Goal: Transaction & Acquisition: Purchase product/service

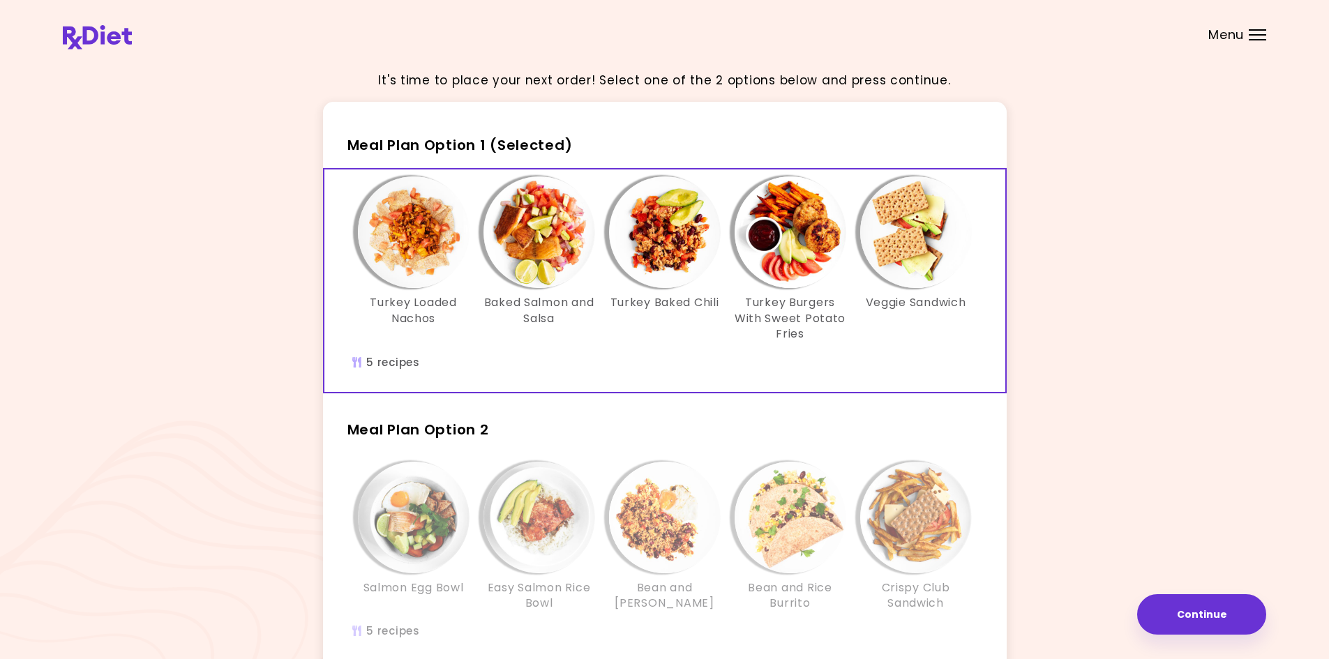
click at [117, 34] on img at bounding box center [97, 37] width 69 height 24
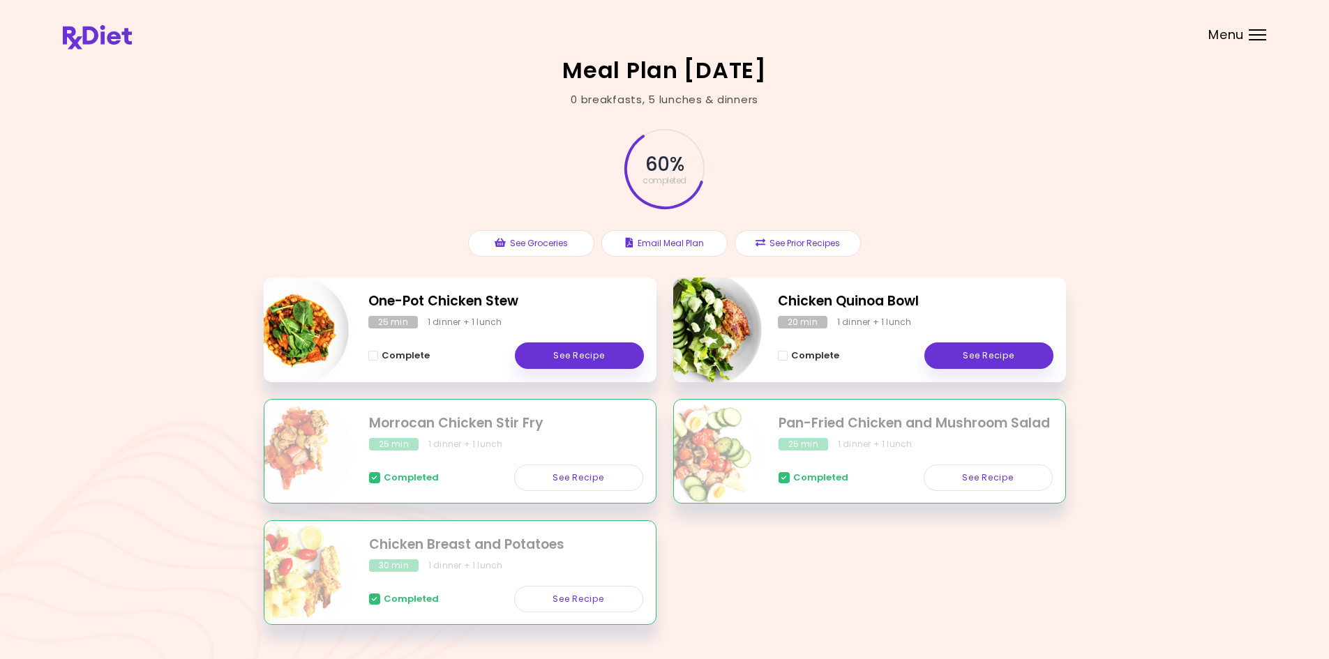
click at [1227, 39] on span "Menu" at bounding box center [1226, 35] width 36 height 13
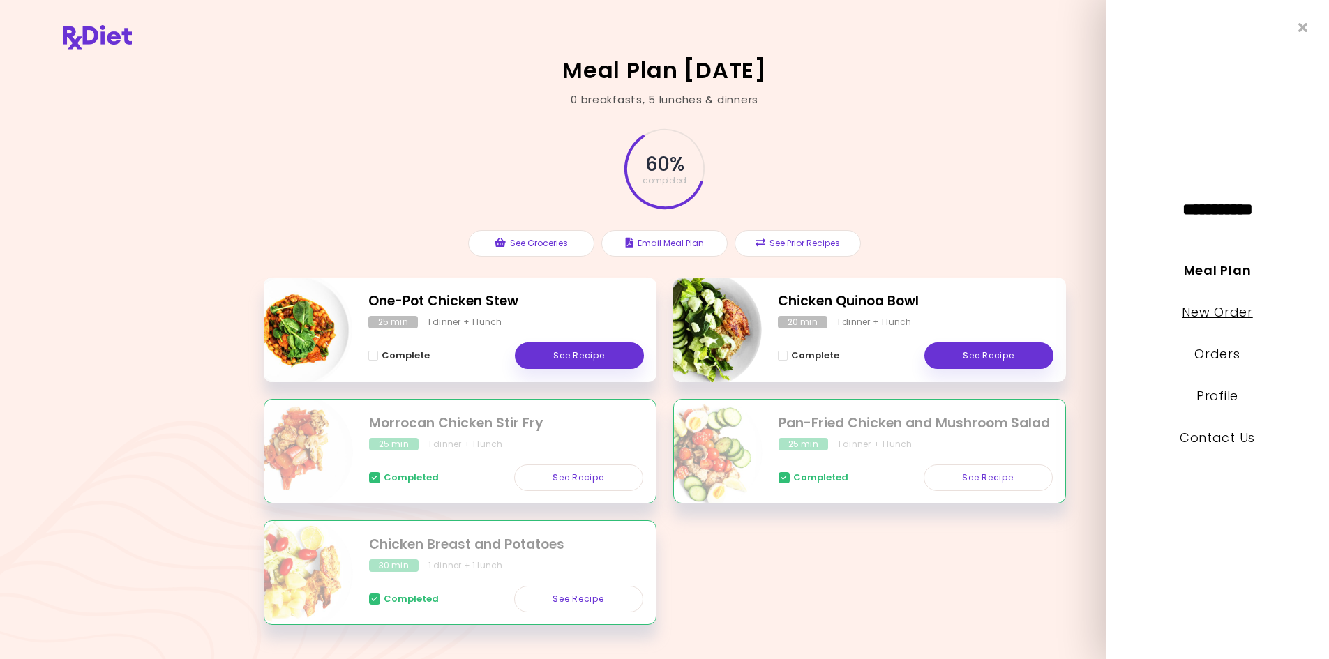
click at [1227, 310] on link "New Order" at bounding box center [1217, 311] width 70 height 17
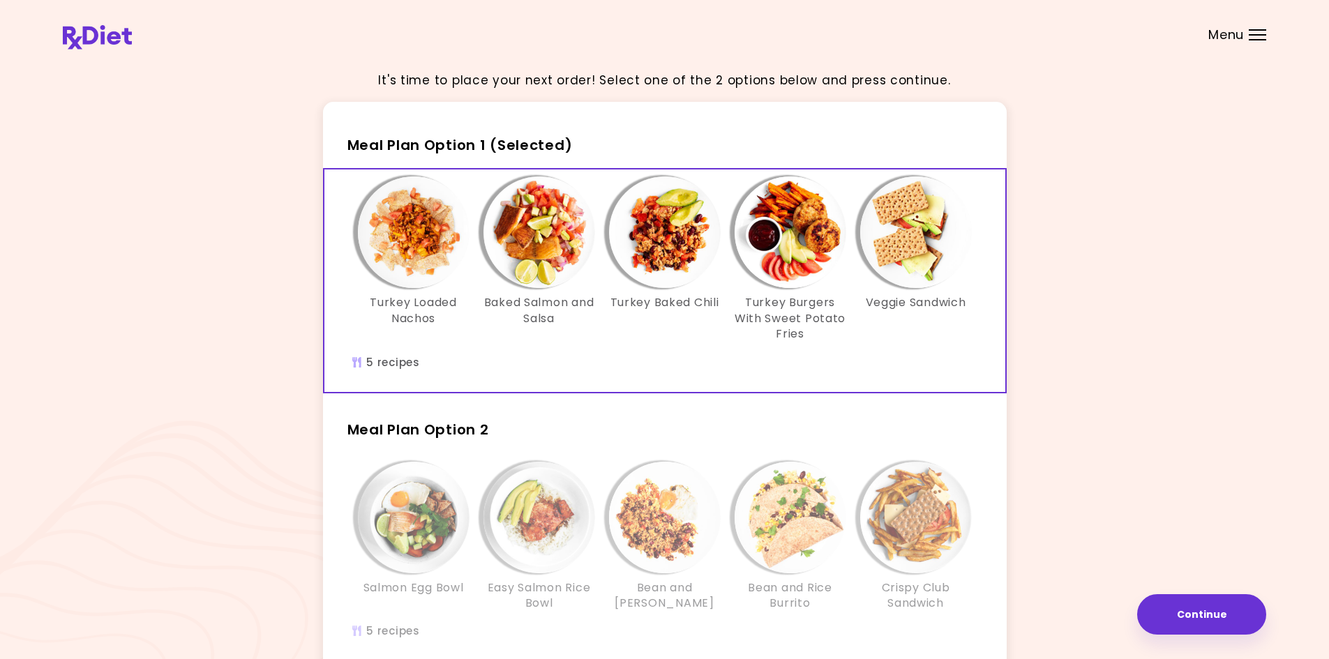
click at [1213, 310] on div "It's time to place your next order! Select one of the 2 options below and press…" at bounding box center [664, 407] width 1203 height 696
click at [767, 271] on img "Info - Turkey Burgers With Sweet Potato Fries - Meal Plan Option 1 (Selected)" at bounding box center [791, 233] width 112 height 112
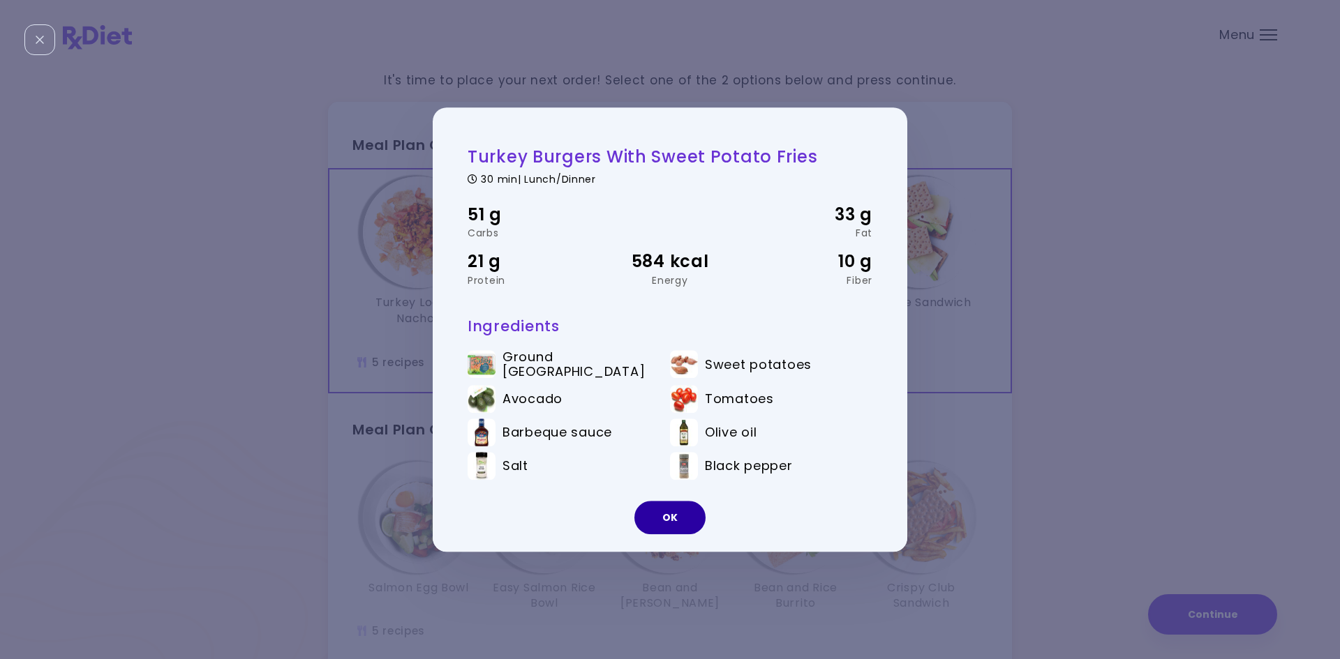
click at [676, 513] on button "OK" at bounding box center [669, 517] width 71 height 33
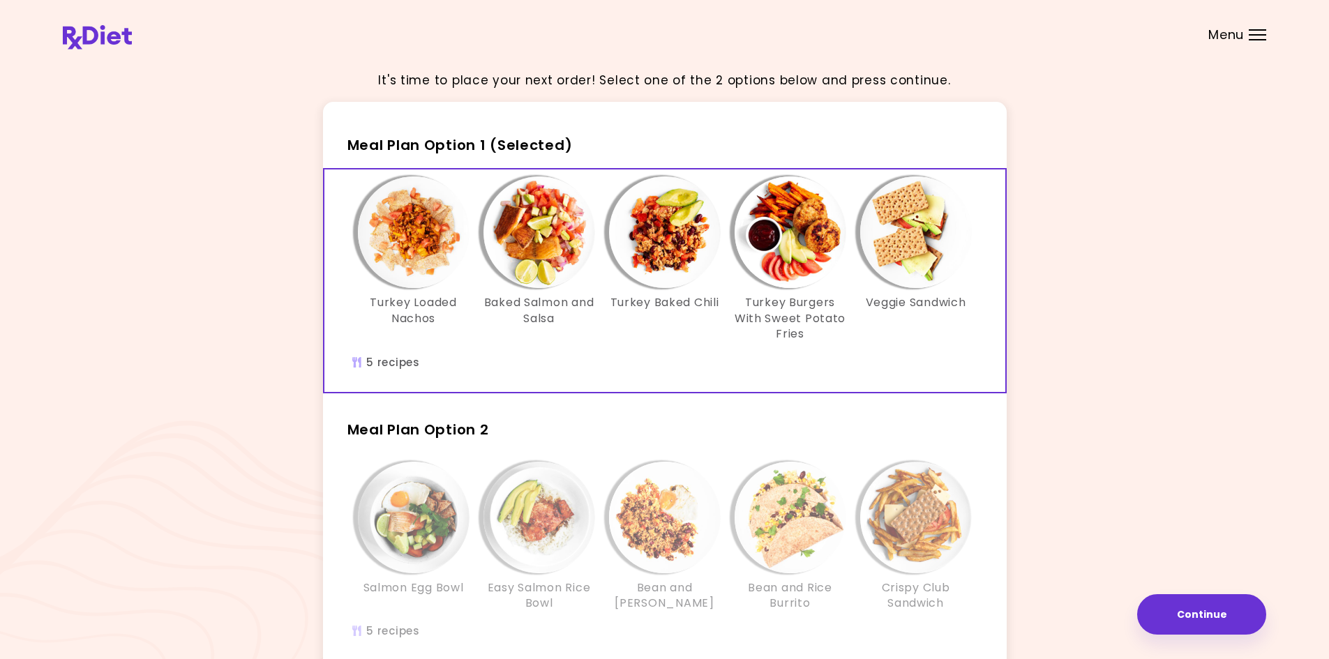
click at [543, 227] on img "Info - Baked Salmon and Salsa - Meal Plan Option 1 (Selected)" at bounding box center [539, 233] width 112 height 112
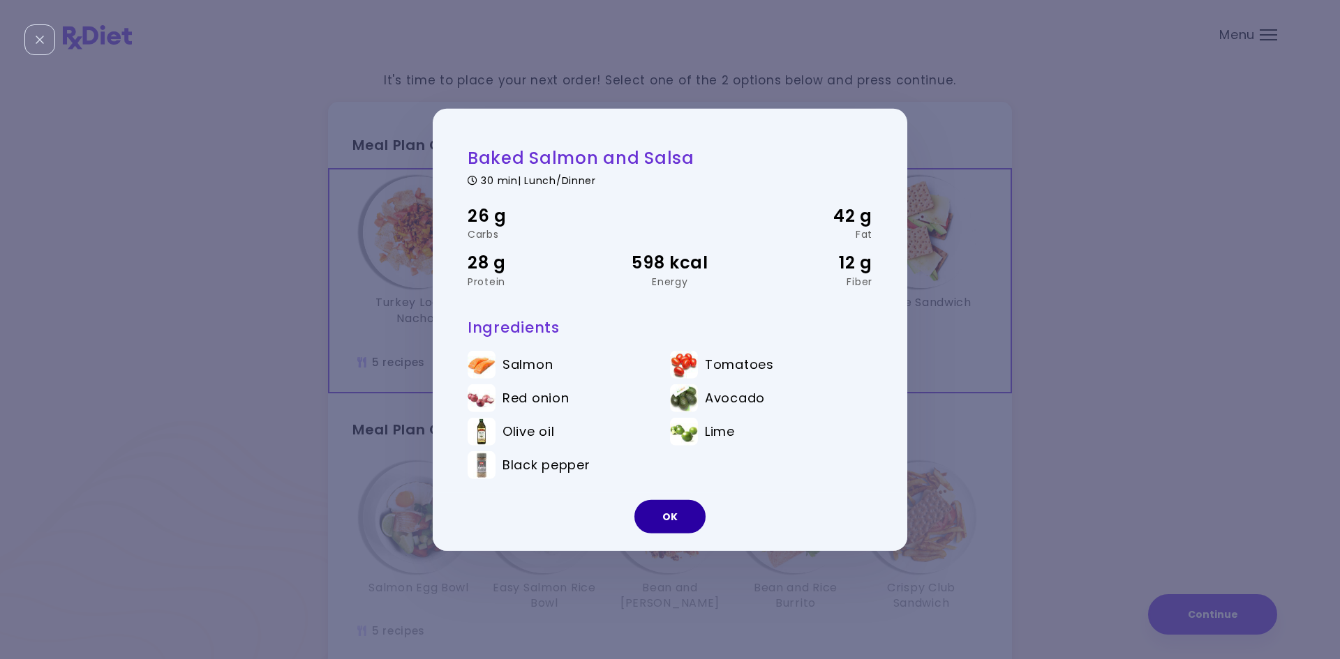
click at [682, 518] on button "OK" at bounding box center [669, 516] width 71 height 33
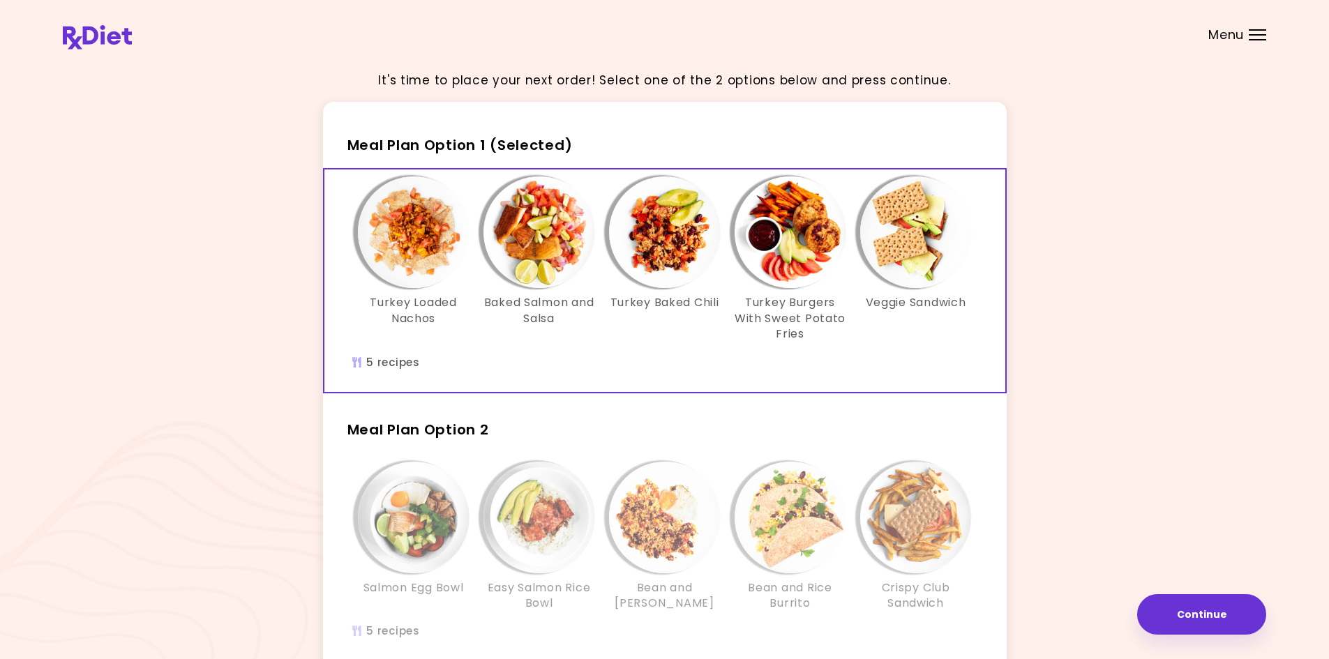
click at [1239, 44] on header at bounding box center [664, 28] width 1329 height 56
click at [1236, 32] on span "Menu" at bounding box center [1226, 35] width 36 height 13
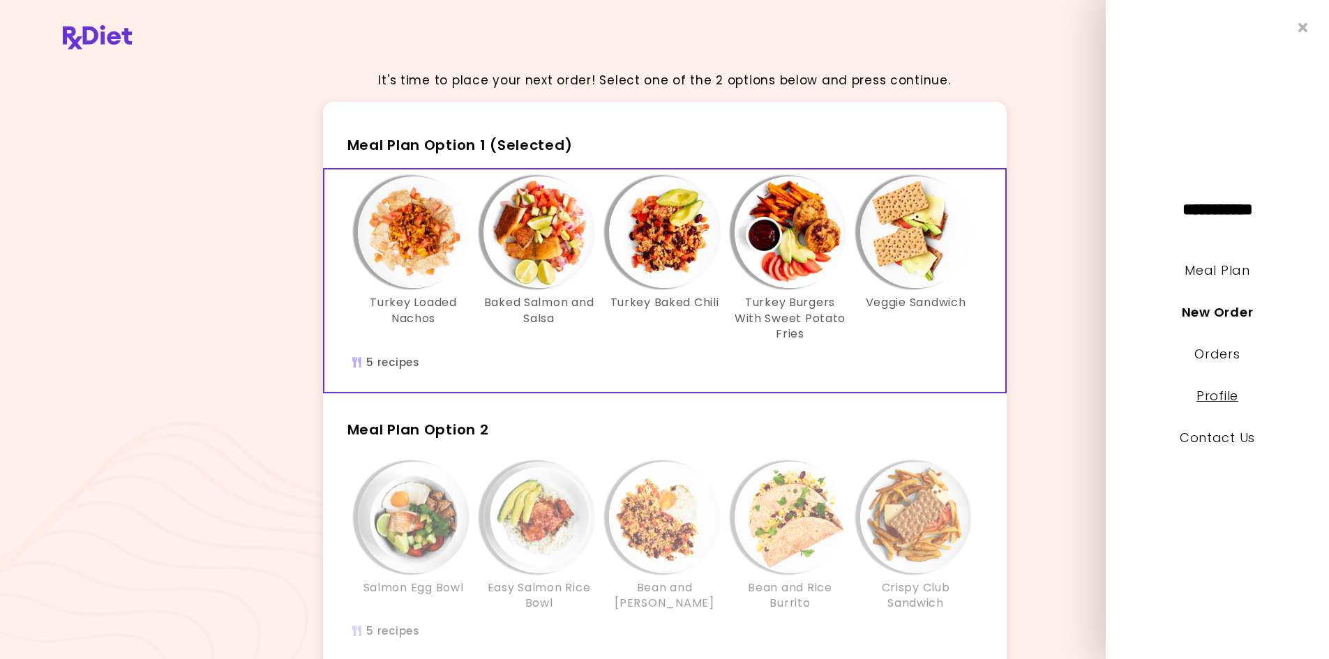
click at [1227, 395] on link "Profile" at bounding box center [1218, 395] width 42 height 17
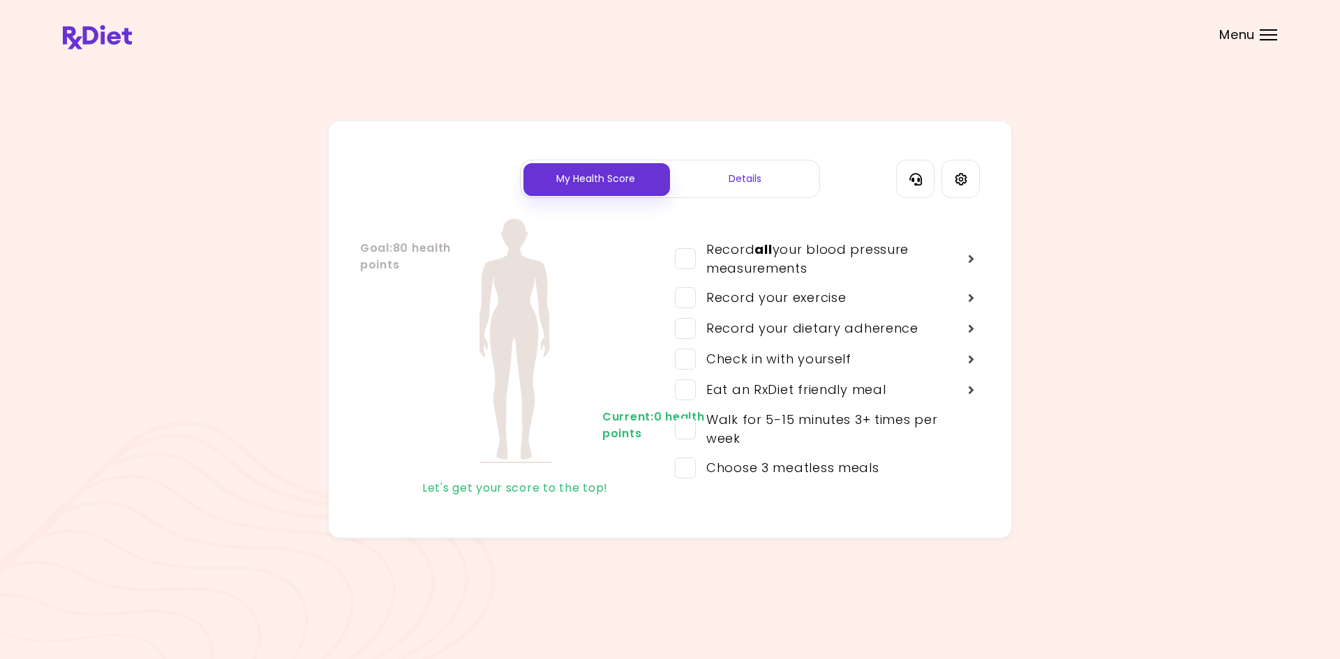
click at [1181, 305] on div "My Health Score Details Goal : 80 health points Current : 0 health points Let's…" at bounding box center [670, 330] width 1214 height 418
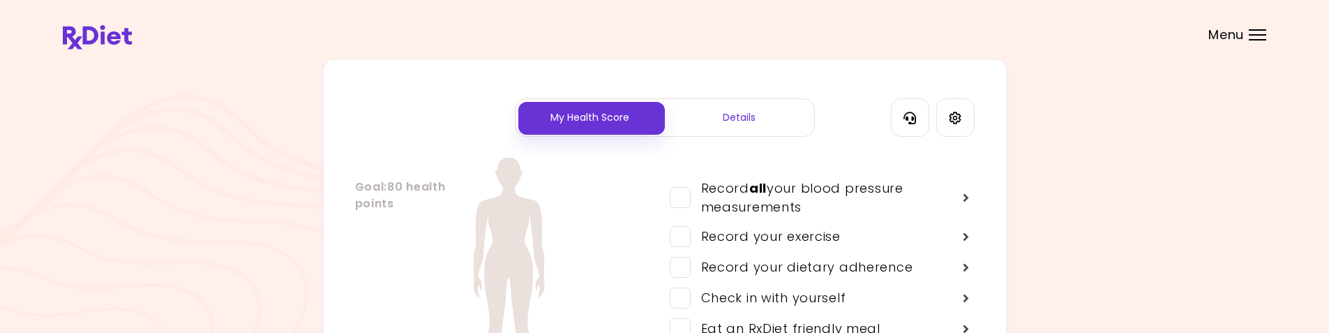
click at [248, 201] on div "My Health Score Details Goal : 80 health points Current : 0 health points Let's…" at bounding box center [664, 268] width 1203 height 418
click at [200, 190] on div "My Health Score Details Goal : 80 health points Current : 0 health points Let's…" at bounding box center [664, 268] width 1203 height 418
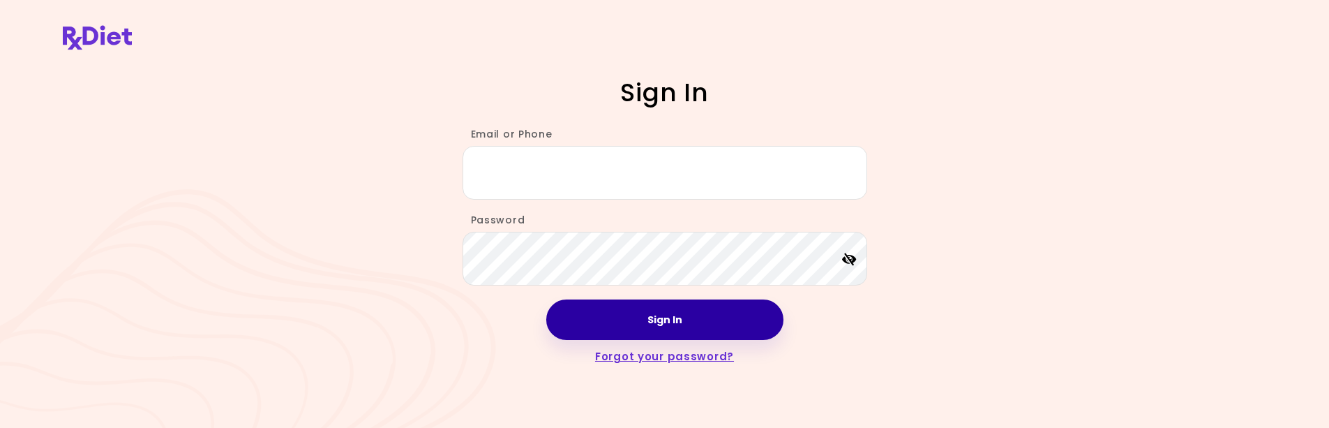
type input "**********"
click at [634, 327] on button "Sign In" at bounding box center [664, 319] width 237 height 40
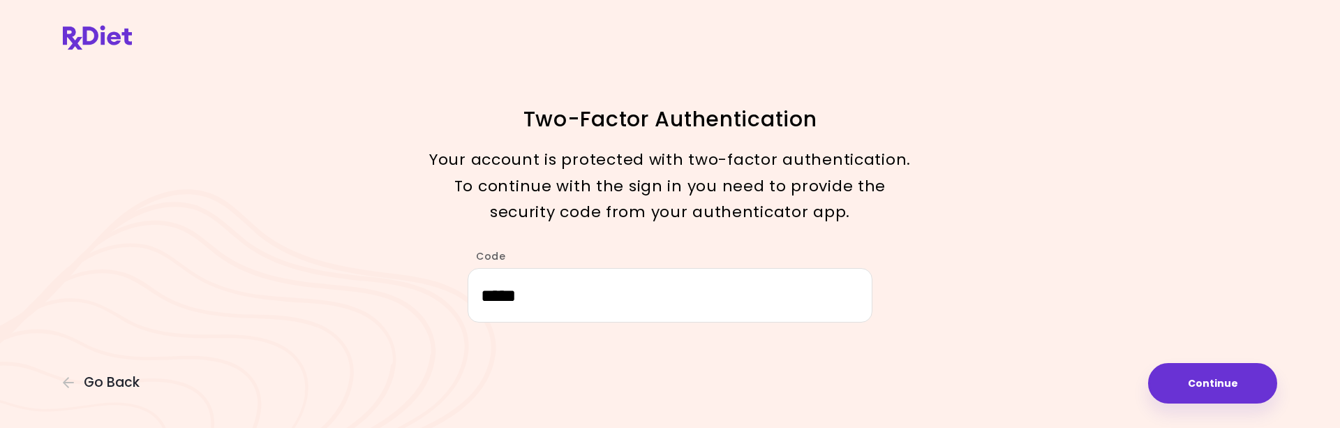
type input "******"
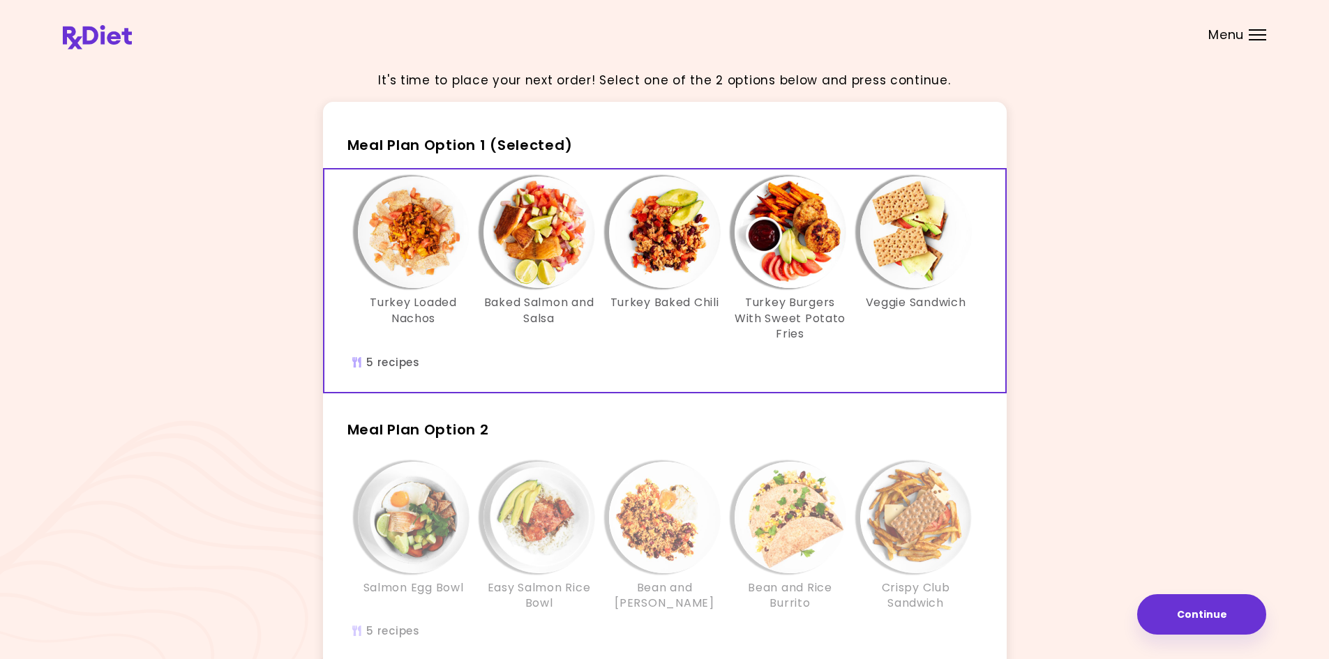
drag, startPoint x: 1180, startPoint y: 255, endPoint x: 1125, endPoint y: 6, distance: 254.3
click at [1177, 249] on div "It's time to place your next order! Select one of the 2 options below and press…" at bounding box center [664, 407] width 1203 height 696
